Goal: Check status

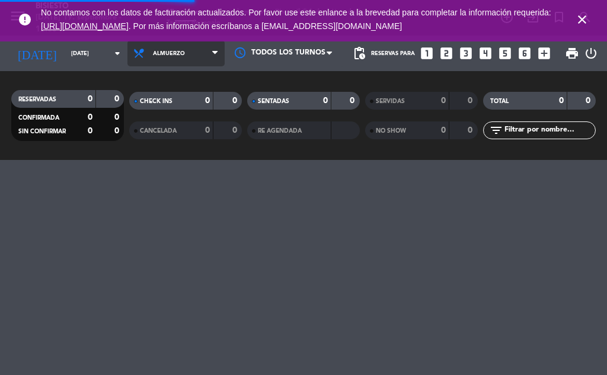
click at [186, 56] on span "Almuerzo" at bounding box center [175, 53] width 97 height 26
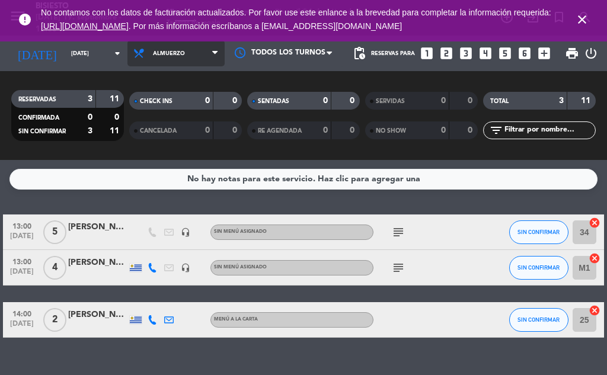
drag, startPoint x: 197, startPoint y: 55, endPoint x: 157, endPoint y: 179, distance: 130.1
click at [197, 56] on span "Almuerzo" at bounding box center [175, 53] width 97 height 26
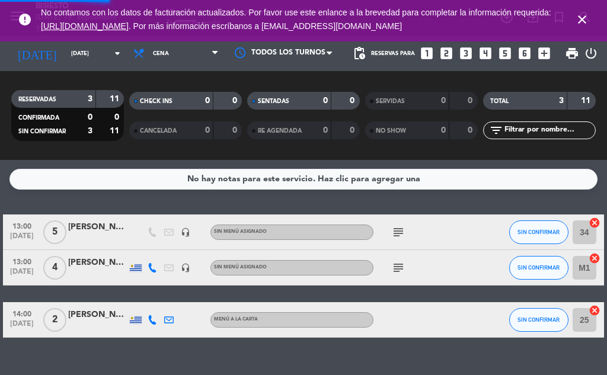
drag, startPoint x: 165, startPoint y: 178, endPoint x: 151, endPoint y: 137, distance: 43.3
click at [163, 178] on ng-component "menu Bisiesto viernes 19. septiembre - 12:35 Mis reservas Mapa de mesas Disponi…" at bounding box center [303, 187] width 607 height 375
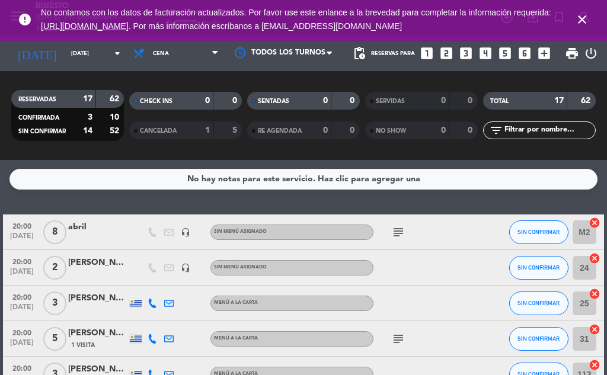
click at [402, 230] on icon "subject" at bounding box center [398, 232] width 14 height 14
click at [399, 333] on icon "subject" at bounding box center [398, 339] width 14 height 14
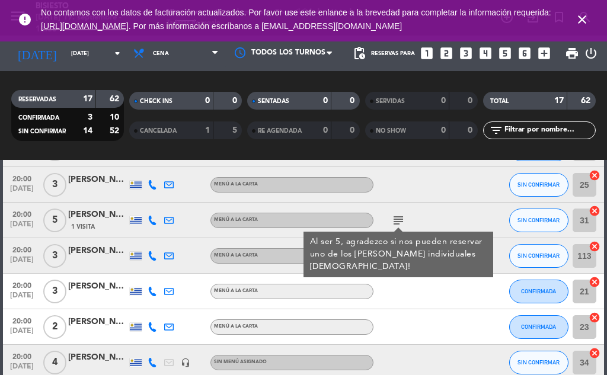
scroll to position [178, 0]
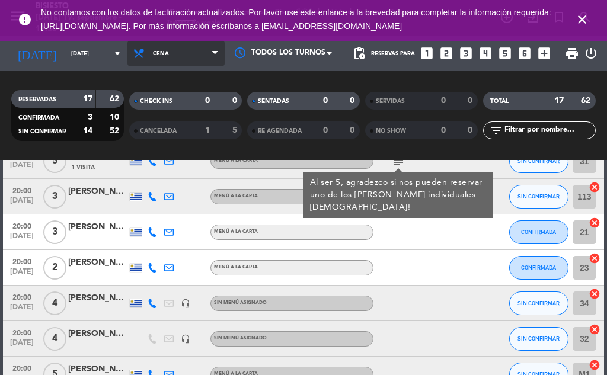
click at [153, 54] on span "Cena" at bounding box center [161, 53] width 16 height 7
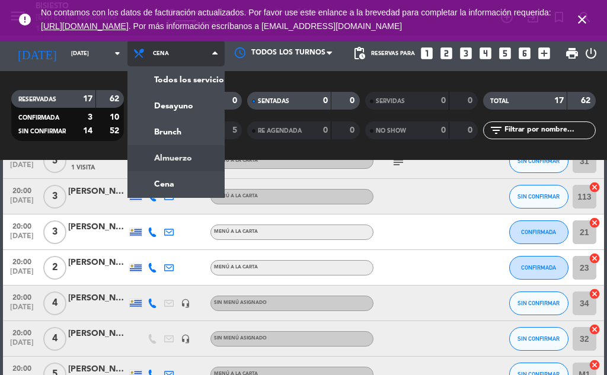
click at [186, 152] on div "menu Bisiesto viernes 19. septiembre - 12:36 Mis reservas Mapa de mesas Disponi…" at bounding box center [303, 80] width 607 height 160
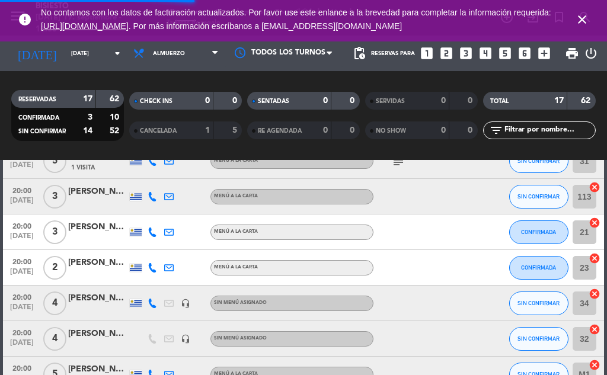
scroll to position [22, 0]
